Goal: Use online tool/utility: Utilize a website feature to perform a specific function

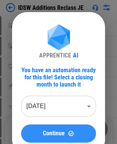
click at [46, 133] on span "Continue" at bounding box center [54, 133] width 22 height 6
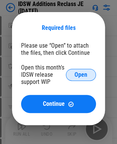
click at [86, 76] on span "Open" at bounding box center [81, 75] width 13 height 6
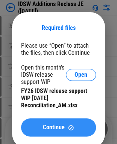
click at [68, 127] on img at bounding box center [71, 127] width 6 height 6
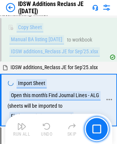
scroll to position [34, 0]
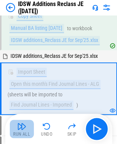
click at [20, 124] on img "button" at bounding box center [21, 126] width 9 height 9
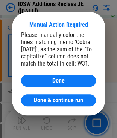
scroll to position [1137, 0]
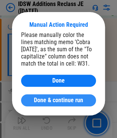
click at [64, 100] on span "Done & continue run" at bounding box center [58, 100] width 49 height 6
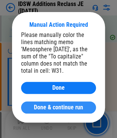
click at [54, 106] on span "Done & continue run" at bounding box center [58, 108] width 49 height 6
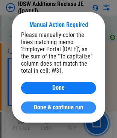
click at [42, 105] on span "Done & continue run" at bounding box center [58, 108] width 49 height 6
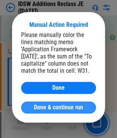
click at [53, 107] on span "Done & continue run" at bounding box center [58, 108] width 49 height 6
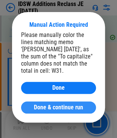
click at [32, 102] on button "Done & continue run" at bounding box center [58, 108] width 75 height 12
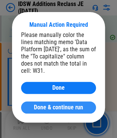
click at [56, 108] on span "Done & continue run" at bounding box center [58, 108] width 49 height 6
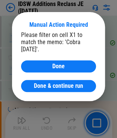
scroll to position [1309, 0]
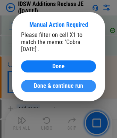
click at [70, 87] on span "Done & continue run" at bounding box center [58, 86] width 49 height 6
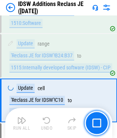
scroll to position [1723, 0]
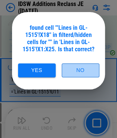
click at [77, 67] on button "No" at bounding box center [81, 70] width 38 height 14
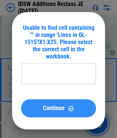
click at [57, 105] on span "Continue" at bounding box center [54, 108] width 22 height 6
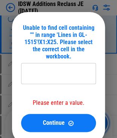
scroll to position [1773, 0]
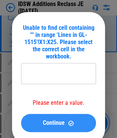
click at [56, 125] on span "Continue" at bounding box center [54, 123] width 22 height 6
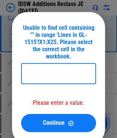
click at [39, 67] on input "text" at bounding box center [58, 73] width 75 height 21
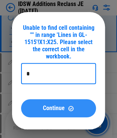
type input "*"
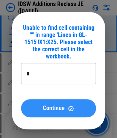
click at [49, 110] on span "Continue" at bounding box center [54, 108] width 22 height 6
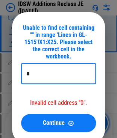
click at [37, 71] on input "*" at bounding box center [58, 73] width 75 height 21
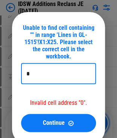
scroll to position [1828, 0]
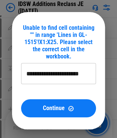
type input "**********"
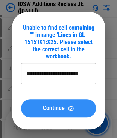
click at [58, 109] on span "Continue" at bounding box center [54, 108] width 22 height 6
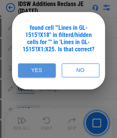
click at [47, 70] on button "Yes" at bounding box center [37, 70] width 38 height 14
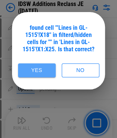
click at [47, 70] on button "Yes" at bounding box center [37, 70] width 38 height 14
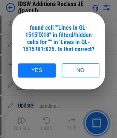
scroll to position [1874, 0]
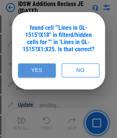
click at [43, 71] on button "Yes" at bounding box center [37, 70] width 38 height 14
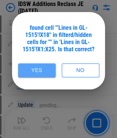
click at [43, 71] on button "Yes" at bounding box center [37, 70] width 38 height 14
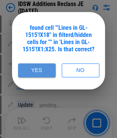
click at [49, 70] on button "Yes" at bounding box center [37, 70] width 38 height 14
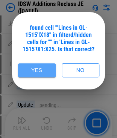
click at [49, 70] on button "Yes" at bounding box center [37, 70] width 38 height 14
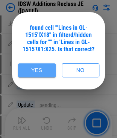
click at [49, 70] on button "Yes" at bounding box center [37, 70] width 38 height 14
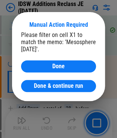
scroll to position [1309, 0]
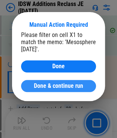
click at [49, 85] on span "Done & continue run" at bounding box center [58, 86] width 49 height 6
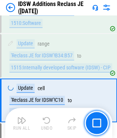
scroll to position [1723, 0]
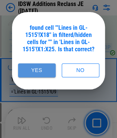
click at [46, 74] on button "Yes" at bounding box center [37, 70] width 38 height 14
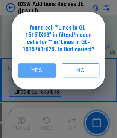
click at [46, 74] on button "Yes" at bounding box center [37, 70] width 38 height 14
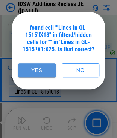
click at [37, 72] on button "Yes" at bounding box center [37, 70] width 38 height 14
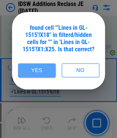
click at [37, 72] on button "Yes" at bounding box center [37, 70] width 38 height 14
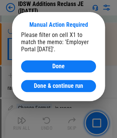
scroll to position [1309, 0]
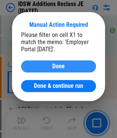
click at [46, 64] on div "Done" at bounding box center [58, 66] width 57 height 6
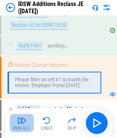
click at [23, 119] on img "button" at bounding box center [21, 120] width 9 height 9
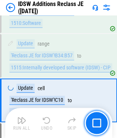
scroll to position [1723, 0]
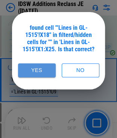
click at [31, 64] on button "Yes" at bounding box center [37, 70] width 38 height 14
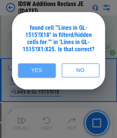
click at [31, 64] on button "Yes" at bounding box center [37, 70] width 38 height 14
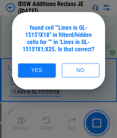
click at [31, 64] on button "Yes" at bounding box center [37, 70] width 38 height 14
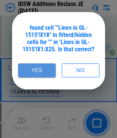
click at [43, 70] on button "Yes" at bounding box center [37, 70] width 38 height 14
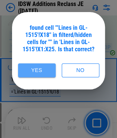
click at [43, 70] on button "Yes" at bounding box center [37, 70] width 38 height 14
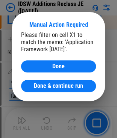
scroll to position [1312, 0]
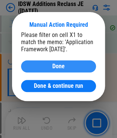
click at [45, 67] on div "Done" at bounding box center [58, 66] width 57 height 6
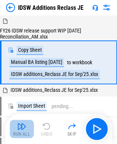
click at [23, 128] on img "button" at bounding box center [21, 126] width 9 height 9
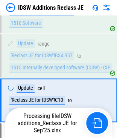
scroll to position [1723, 0]
